Goal: Navigation & Orientation: Find specific page/section

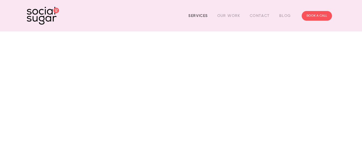
click at [201, 16] on link "Services" at bounding box center [197, 16] width 19 height 8
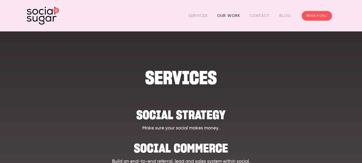
click at [232, 17] on link "Our Work" at bounding box center [228, 16] width 23 height 8
